Goal: Check status: Check status

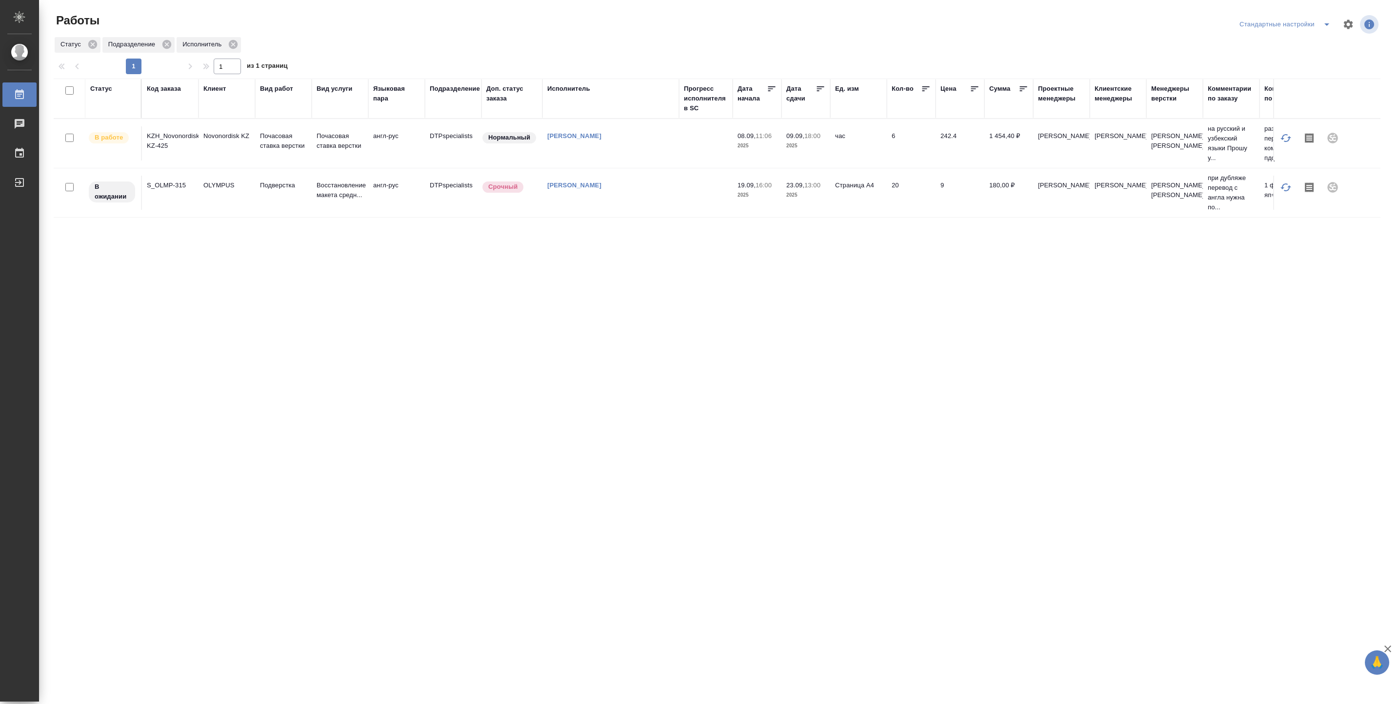
click at [559, 144] on td "[PERSON_NAME]" at bounding box center [610, 143] width 137 height 34
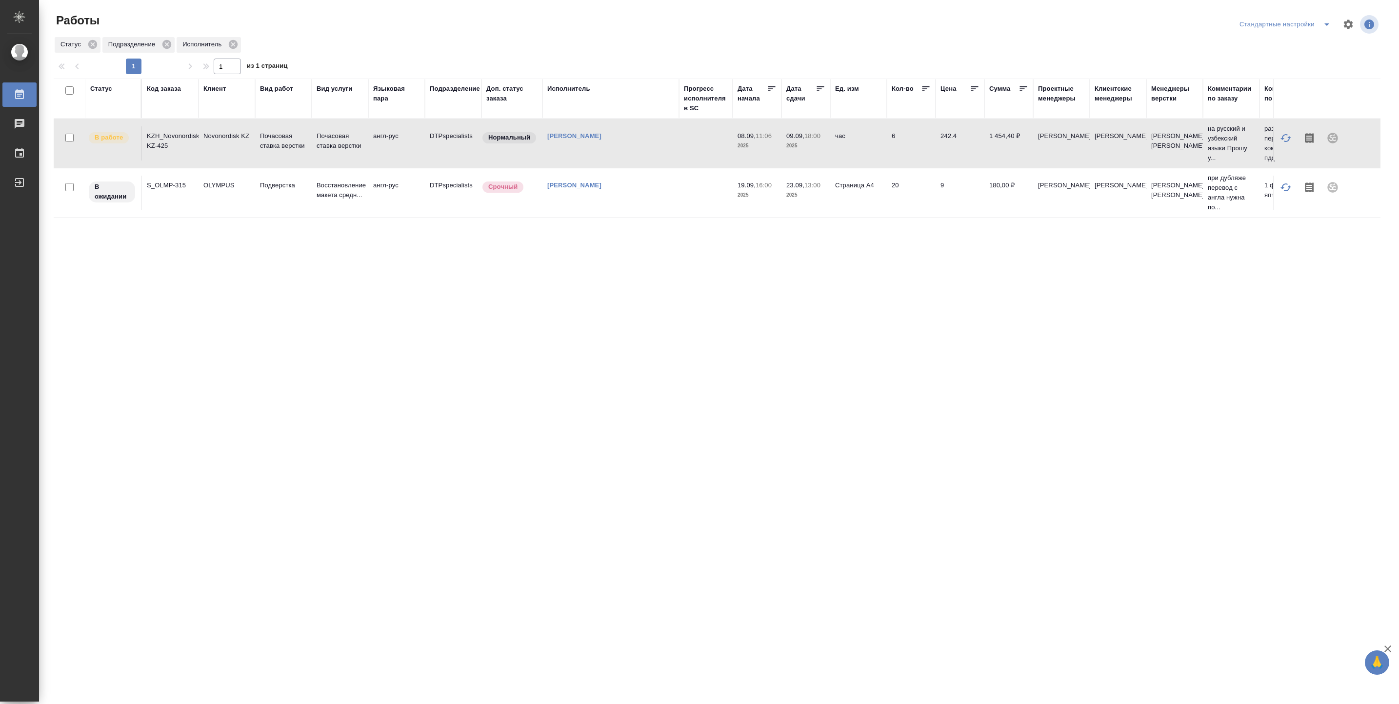
click at [559, 144] on td "[PERSON_NAME]" at bounding box center [610, 143] width 137 height 34
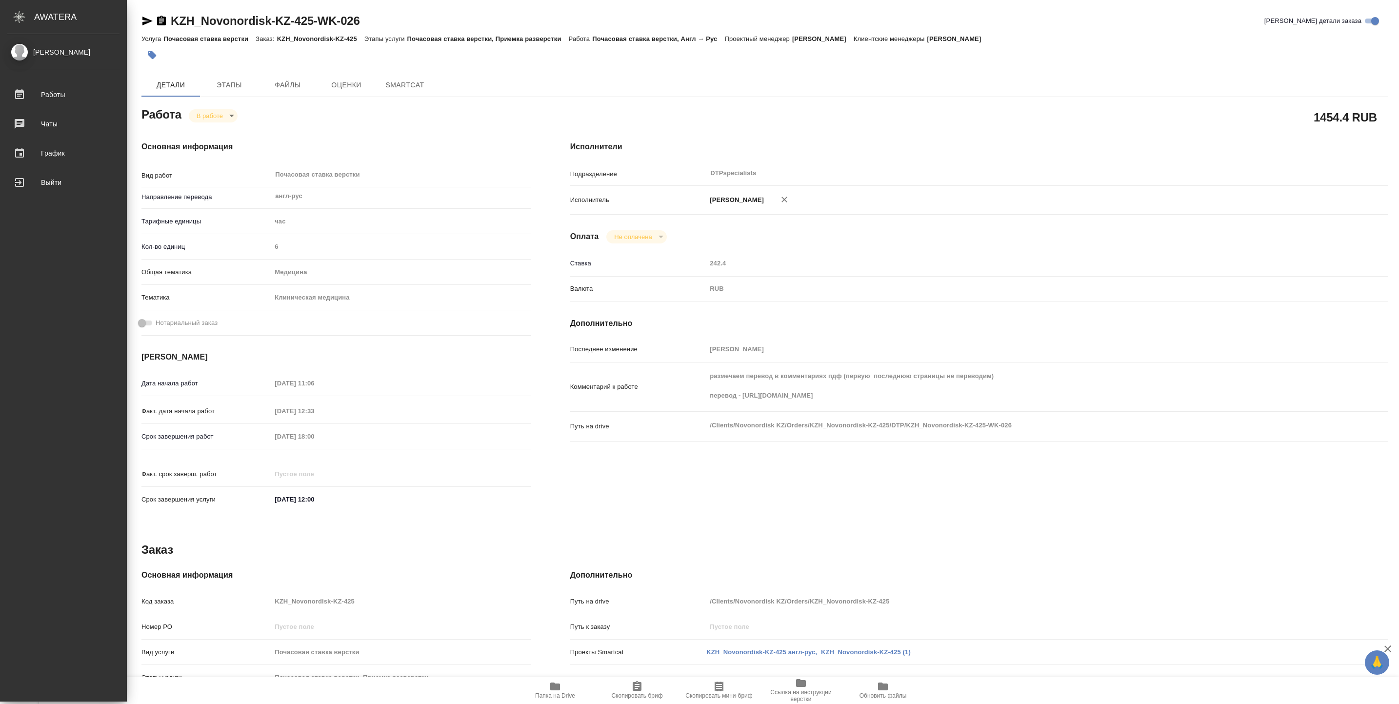
type textarea "x"
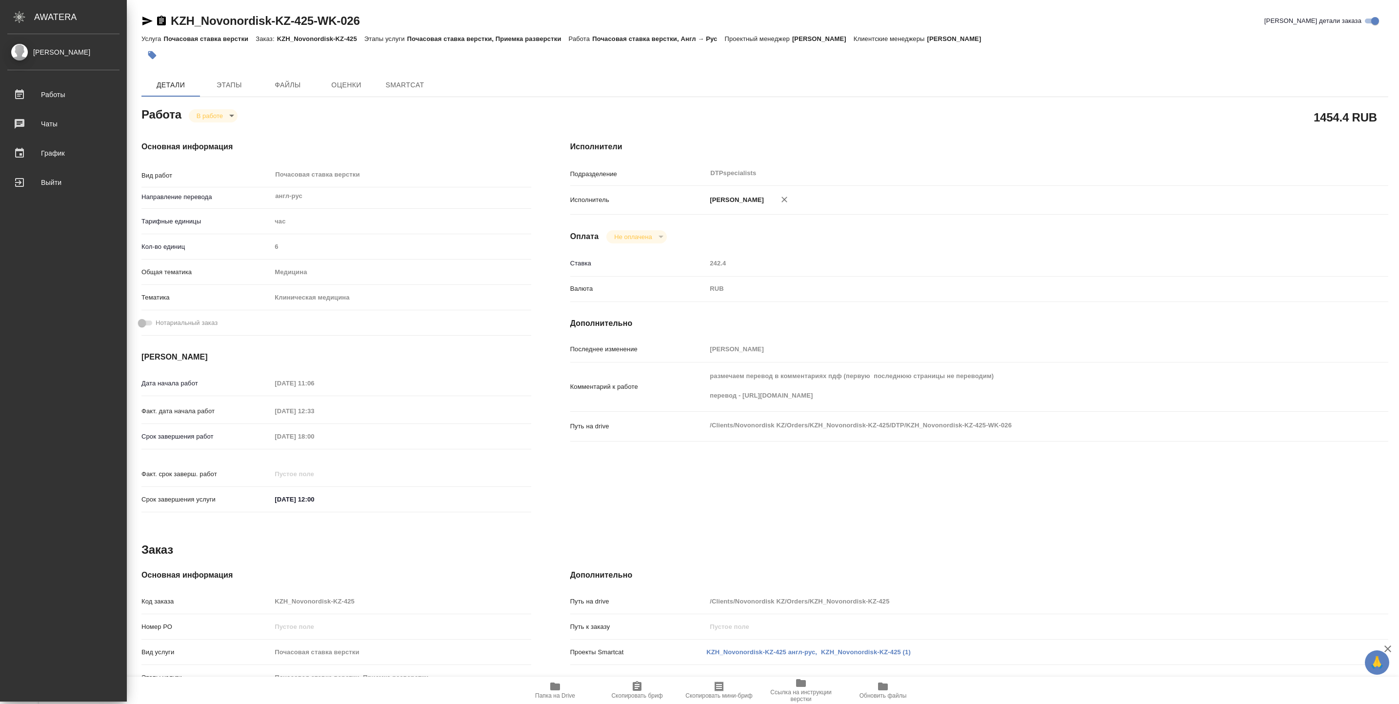
type textarea "x"
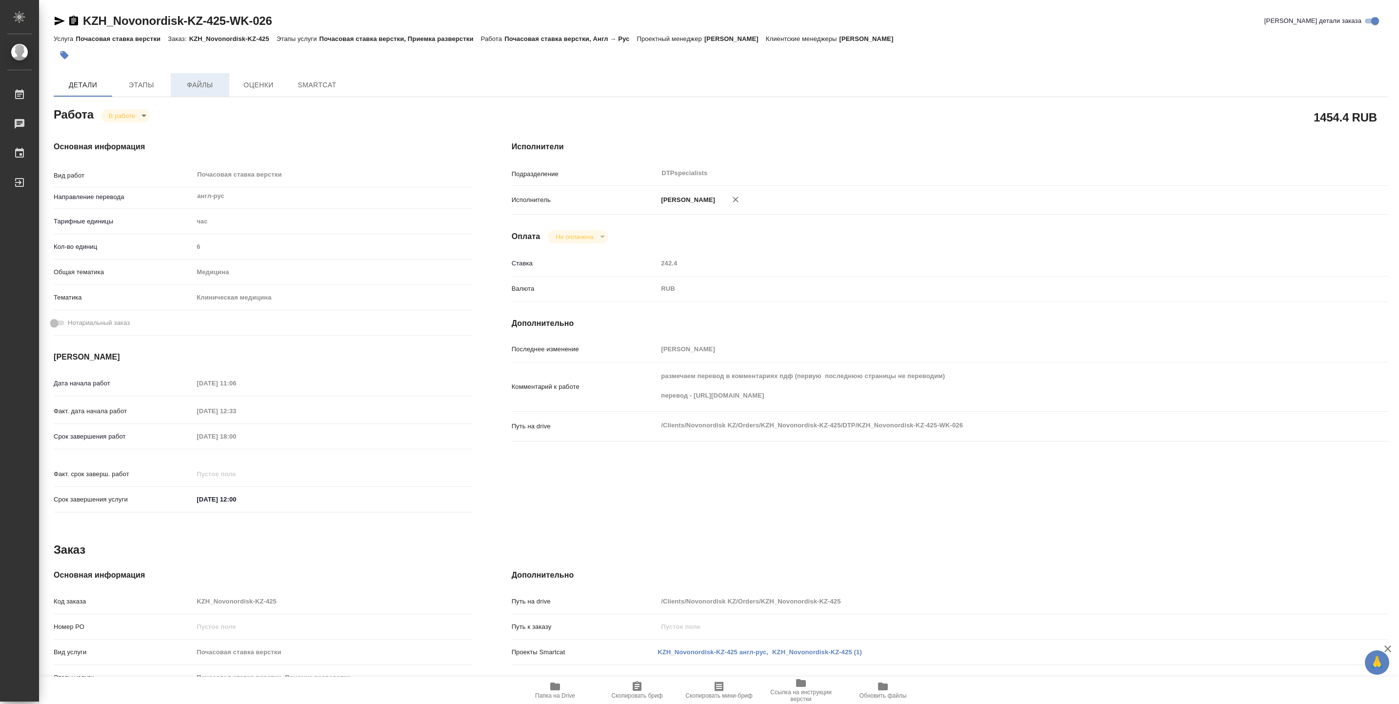
type textarea "x"
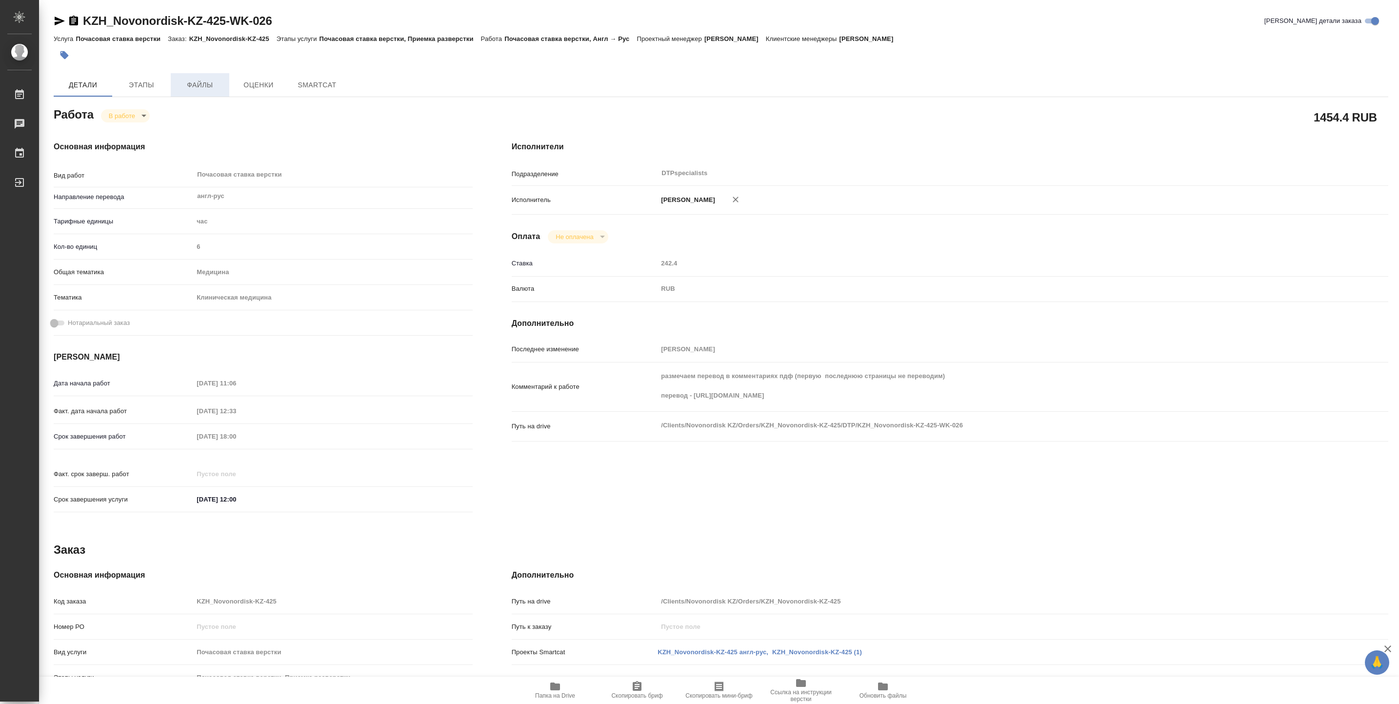
type textarea "x"
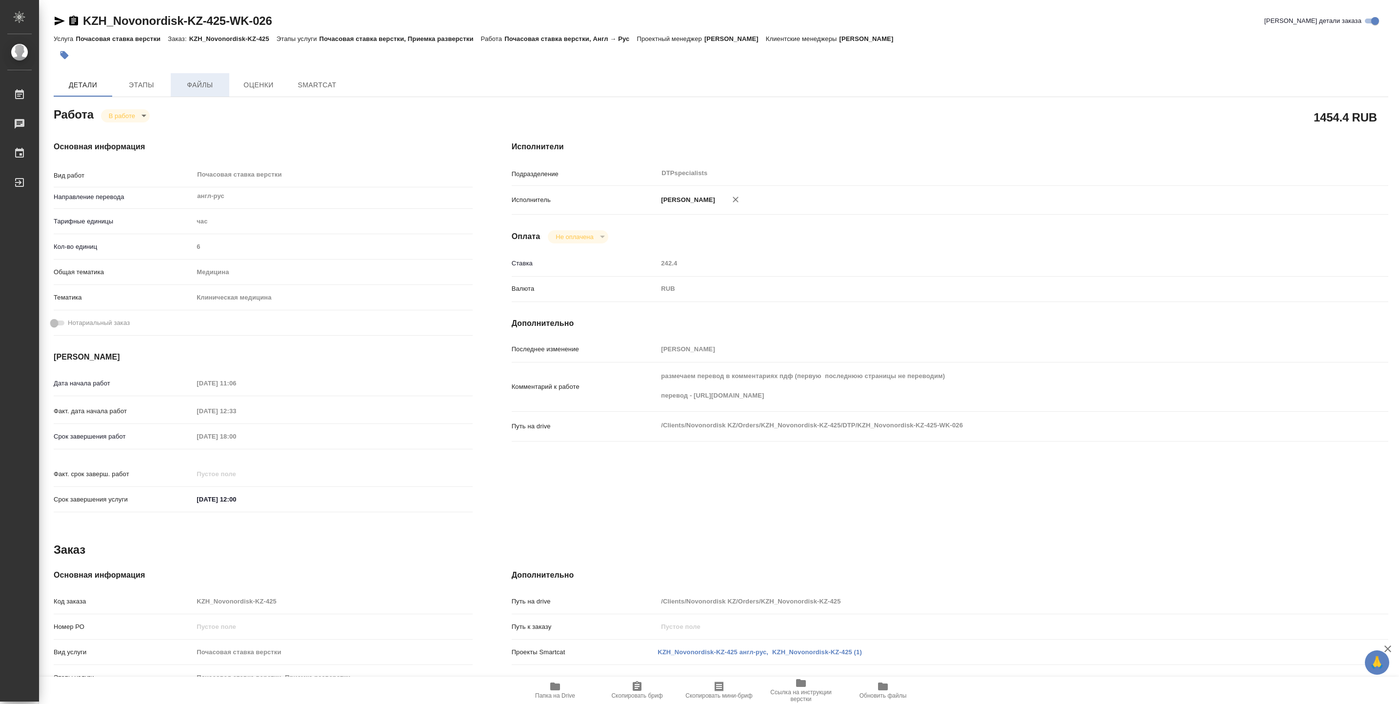
type textarea "x"
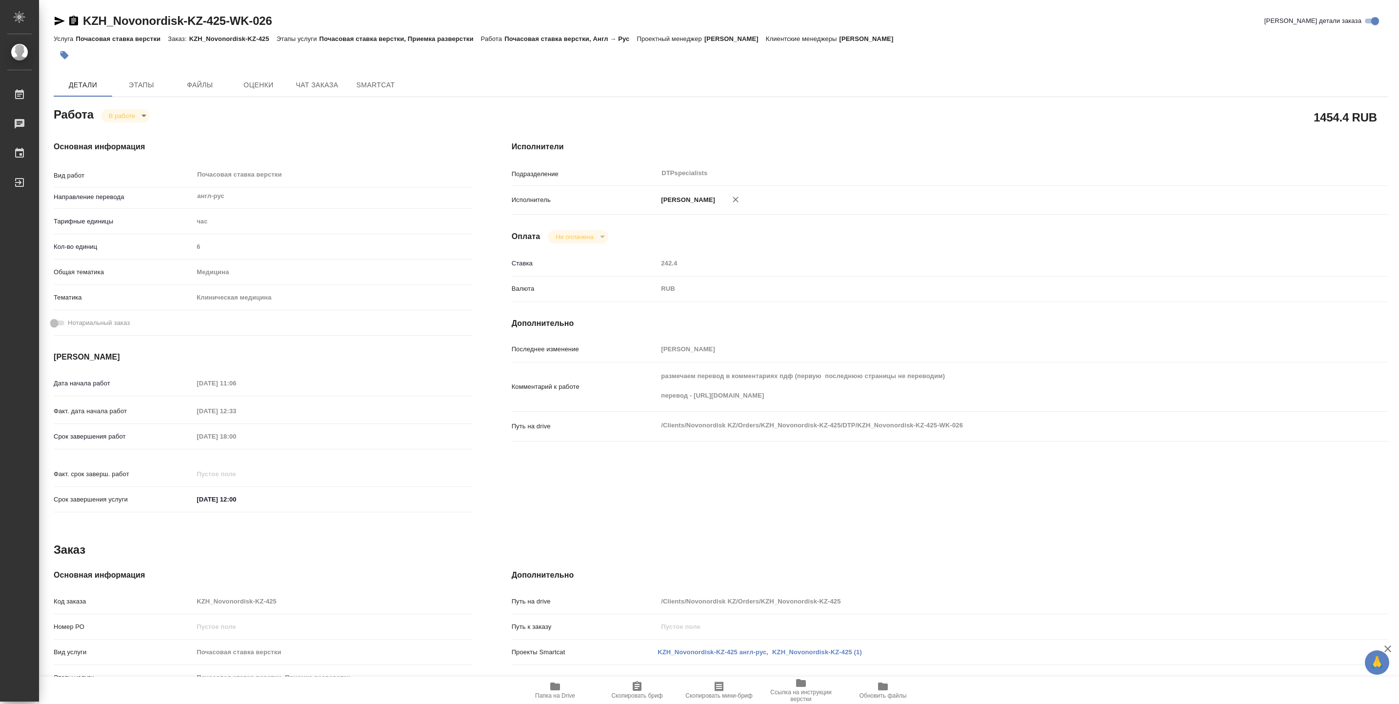
type textarea "x"
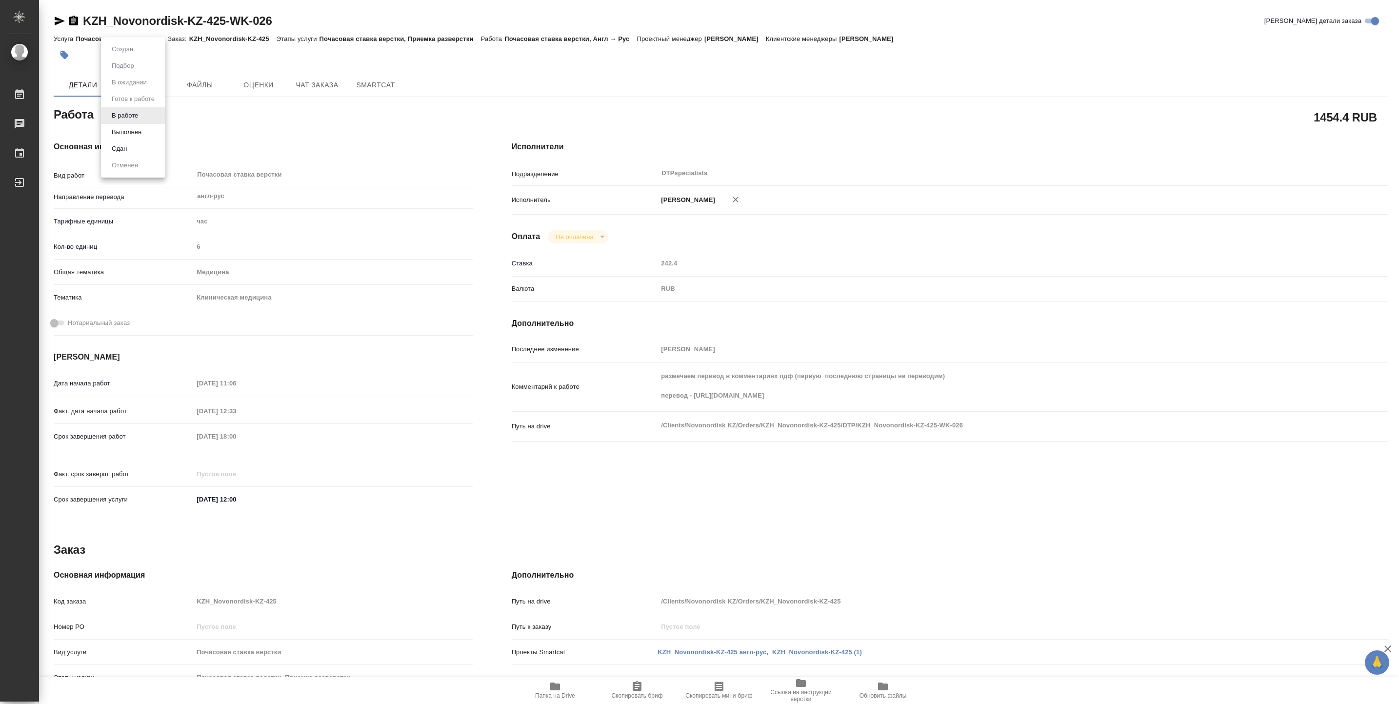
click at [142, 114] on body "🙏 .cls-1 fill:#fff; AWATERA Vasiutchenko [PERSON_NAME] Чаты График Выйти KZH_No…" at bounding box center [699, 352] width 1399 height 704
type textarea "x"
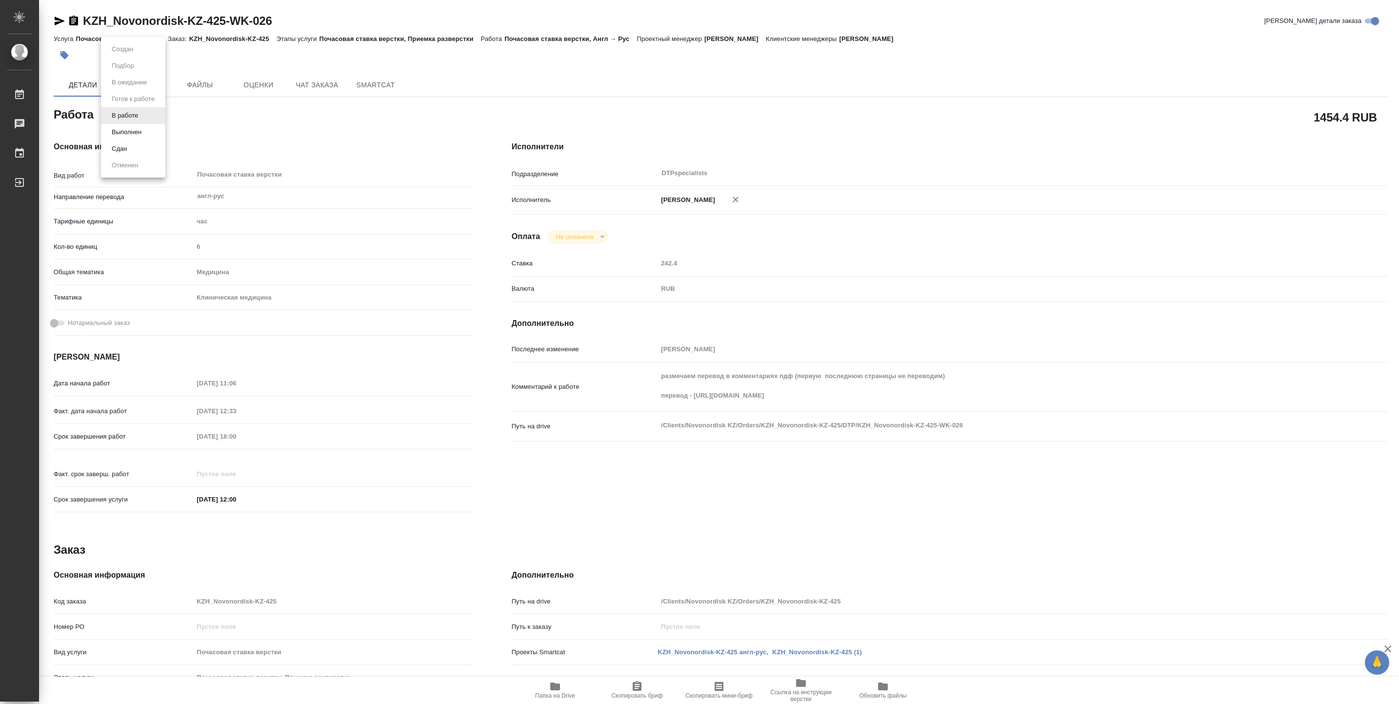
type textarea "x"
click at [142, 133] on button "Выполнен" at bounding box center [127, 132] width 36 height 11
type textarea "x"
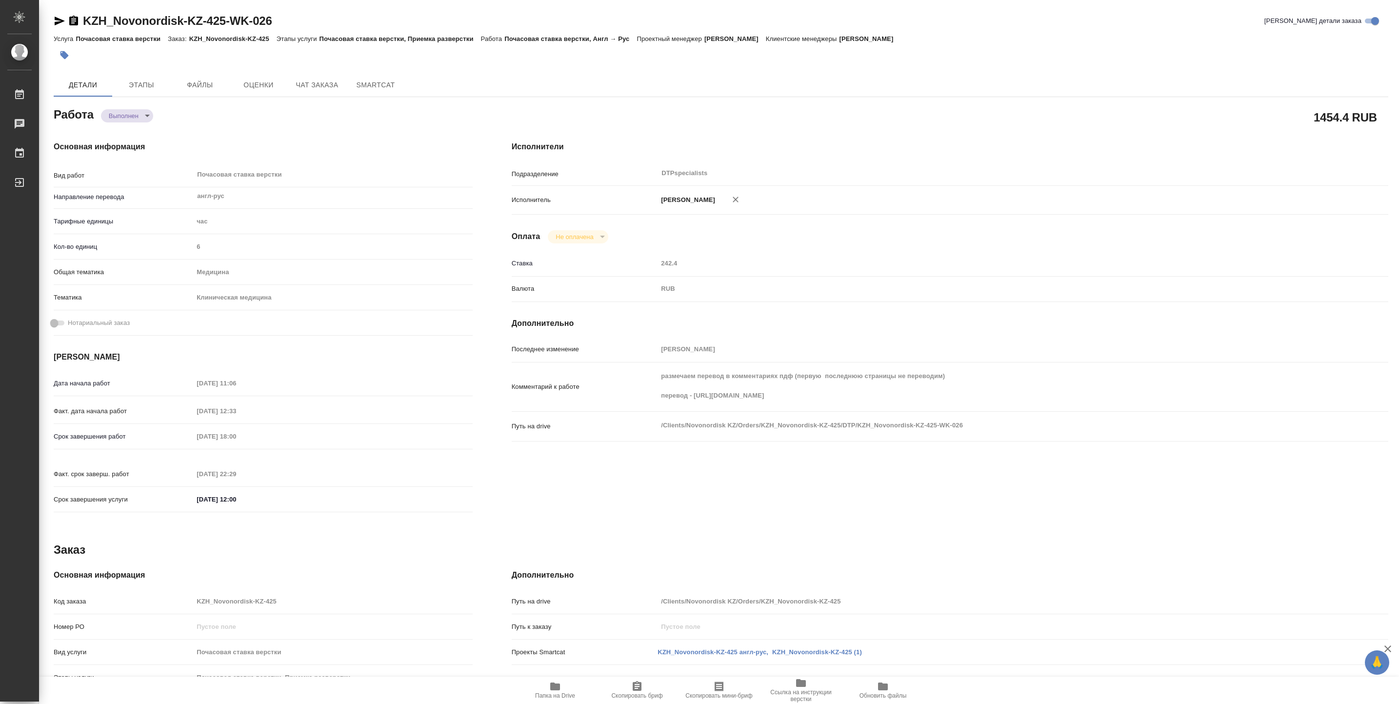
type textarea "x"
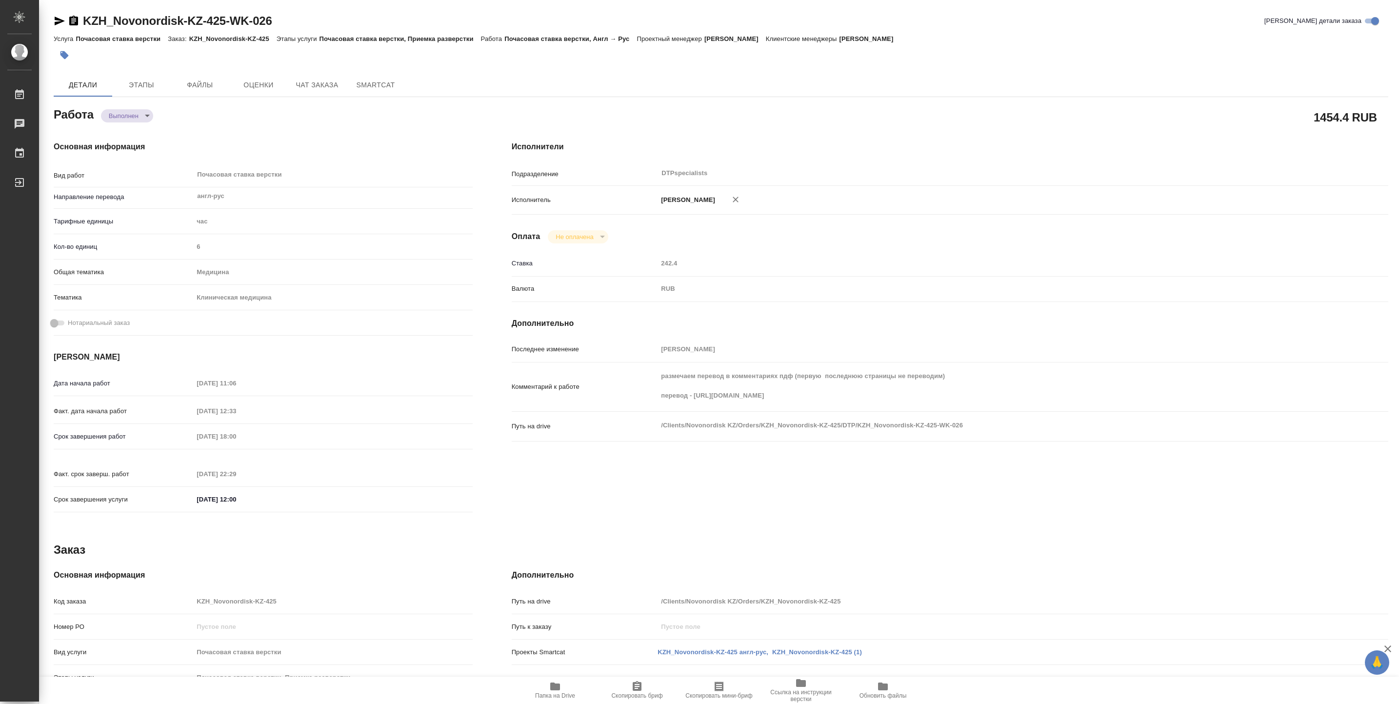
type textarea "x"
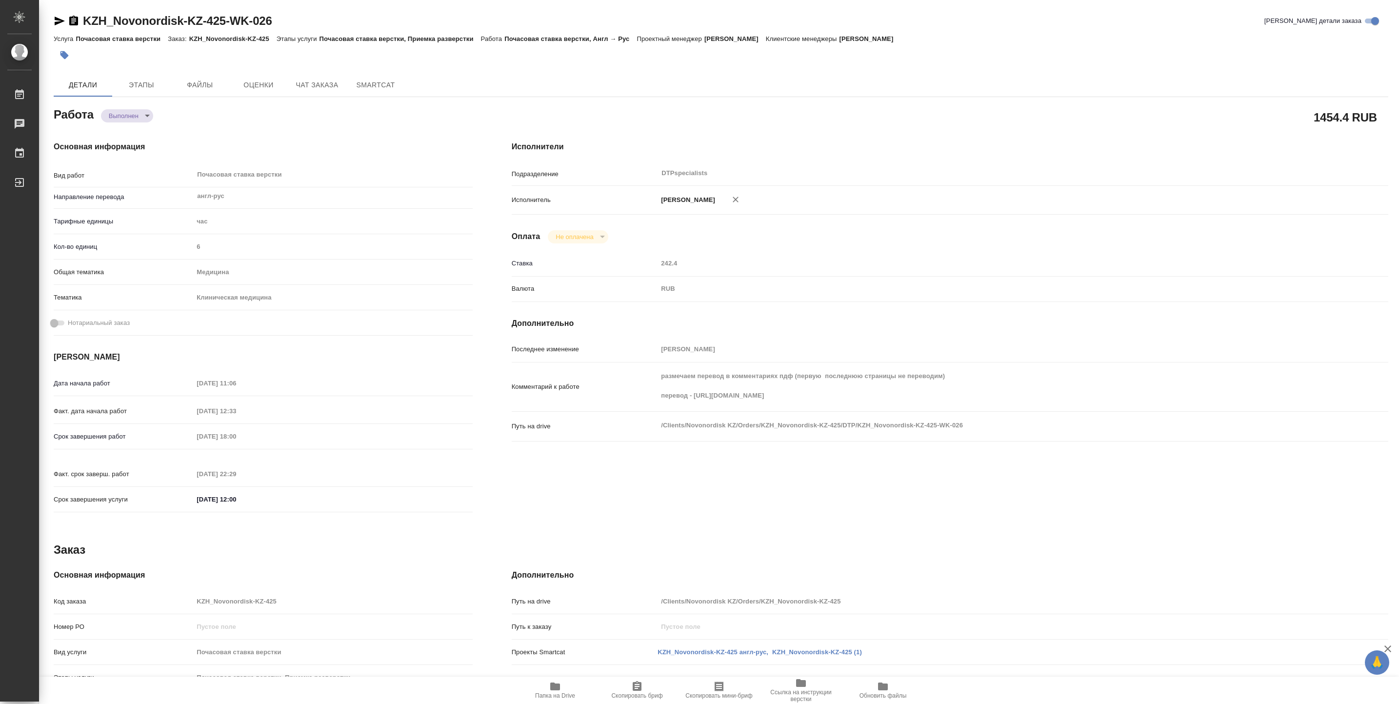
type textarea "x"
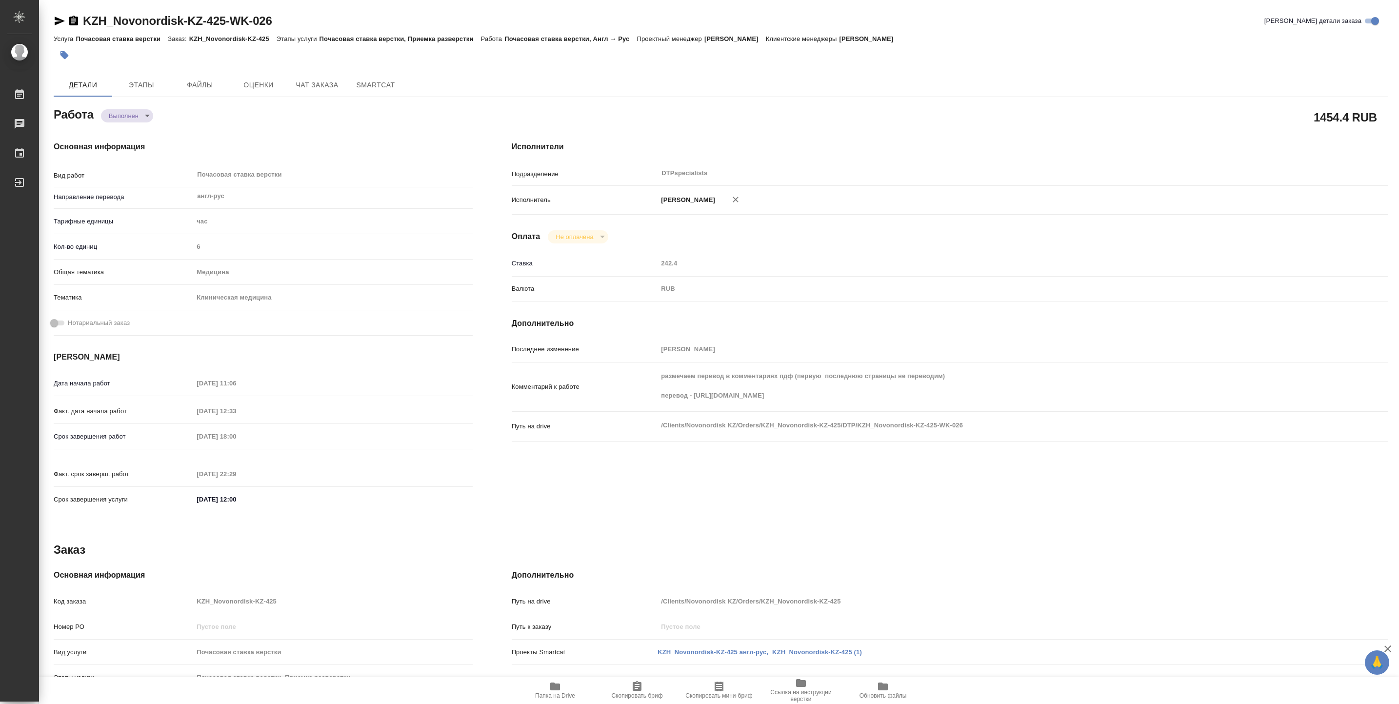
type textarea "x"
